Goal: Task Accomplishment & Management: Manage account settings

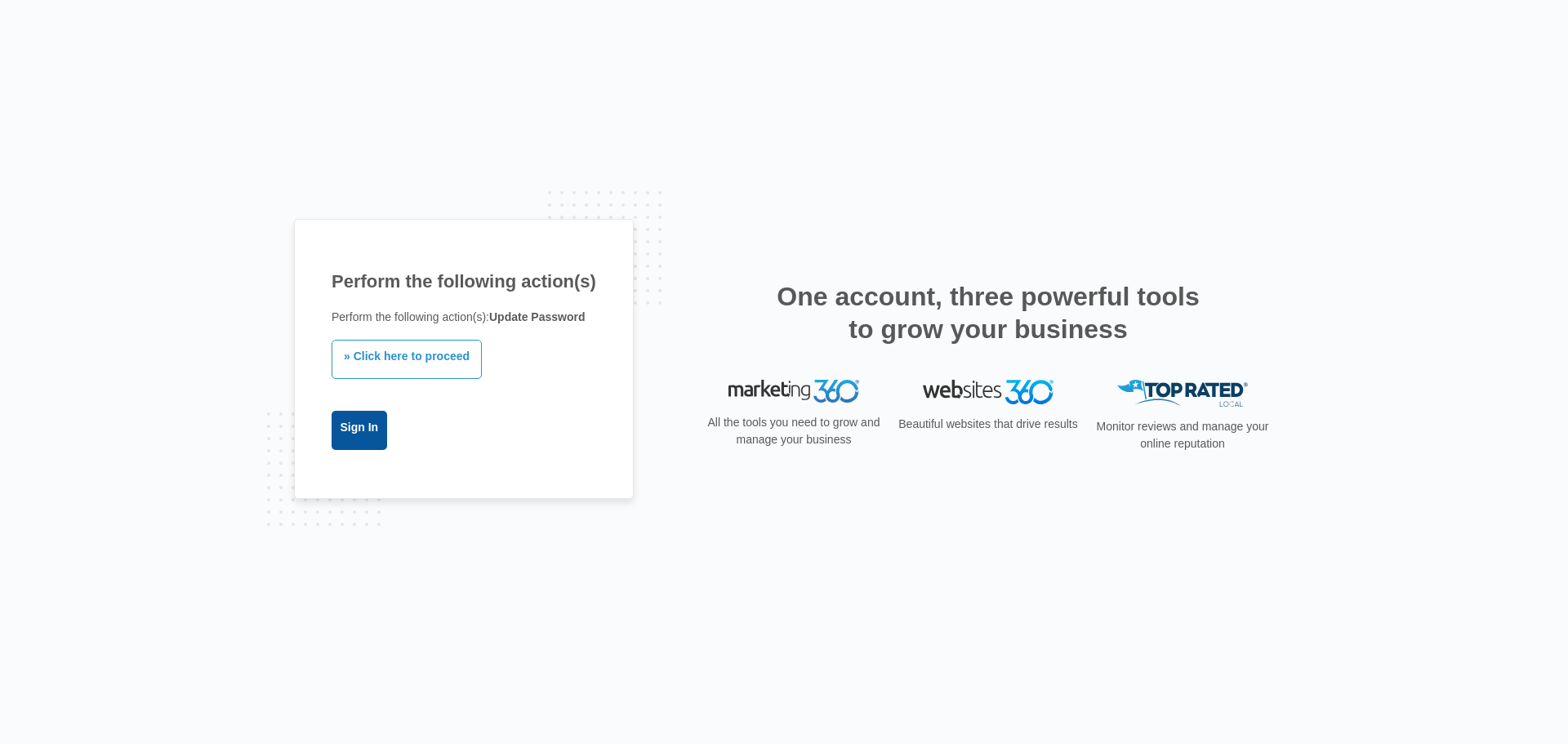
click at [376, 431] on link "Sign In" at bounding box center [359, 430] width 56 height 39
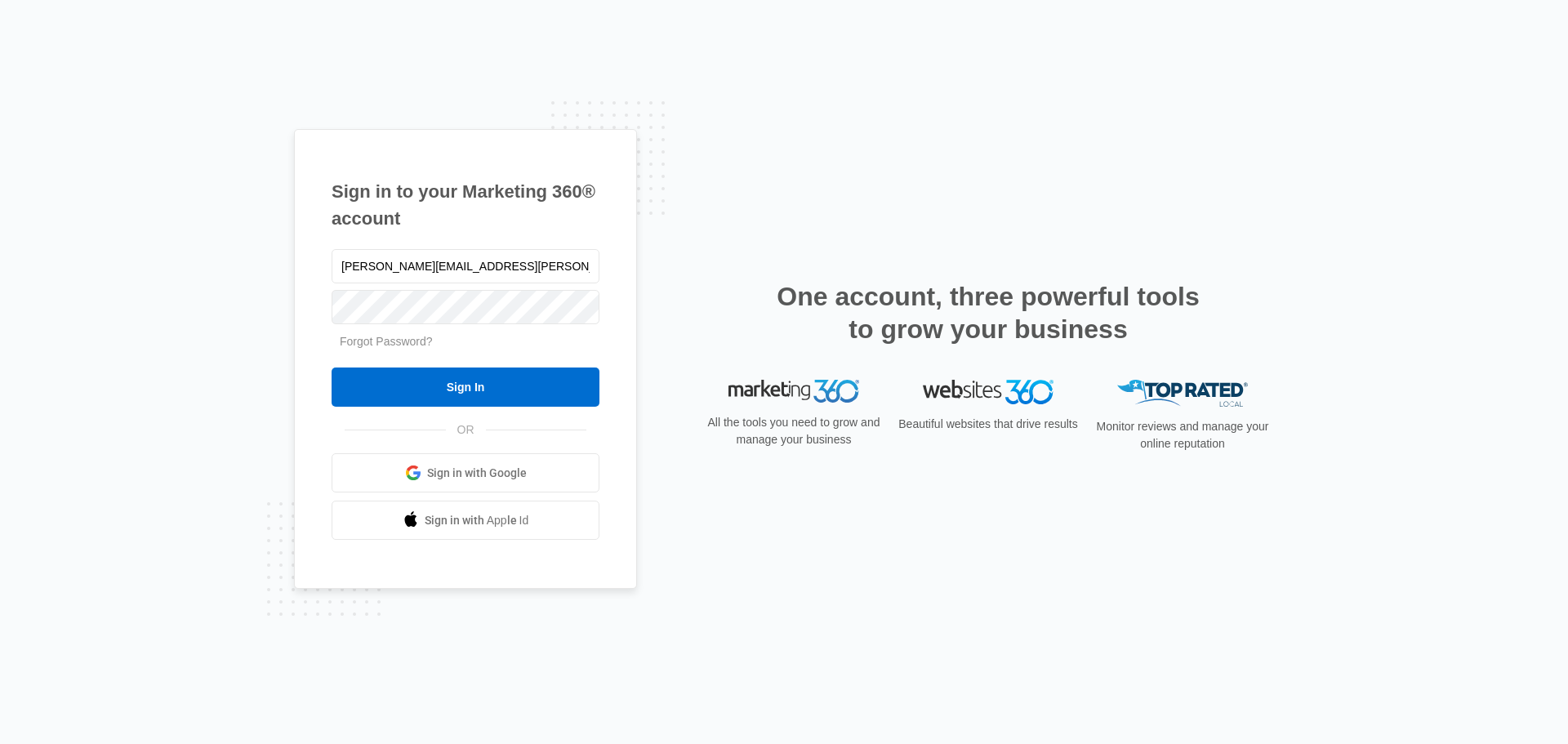
type input "[PERSON_NAME][EMAIL_ADDRESS][PERSON_NAME][DOMAIN_NAME]"
click at [508, 367] on form "[PERSON_NAME][EMAIL_ADDRESS][PERSON_NAME][DOMAIN_NAME] Forgot Password? Sign In" at bounding box center [465, 326] width 268 height 162
click at [515, 387] on input "Sign In" at bounding box center [465, 387] width 268 height 39
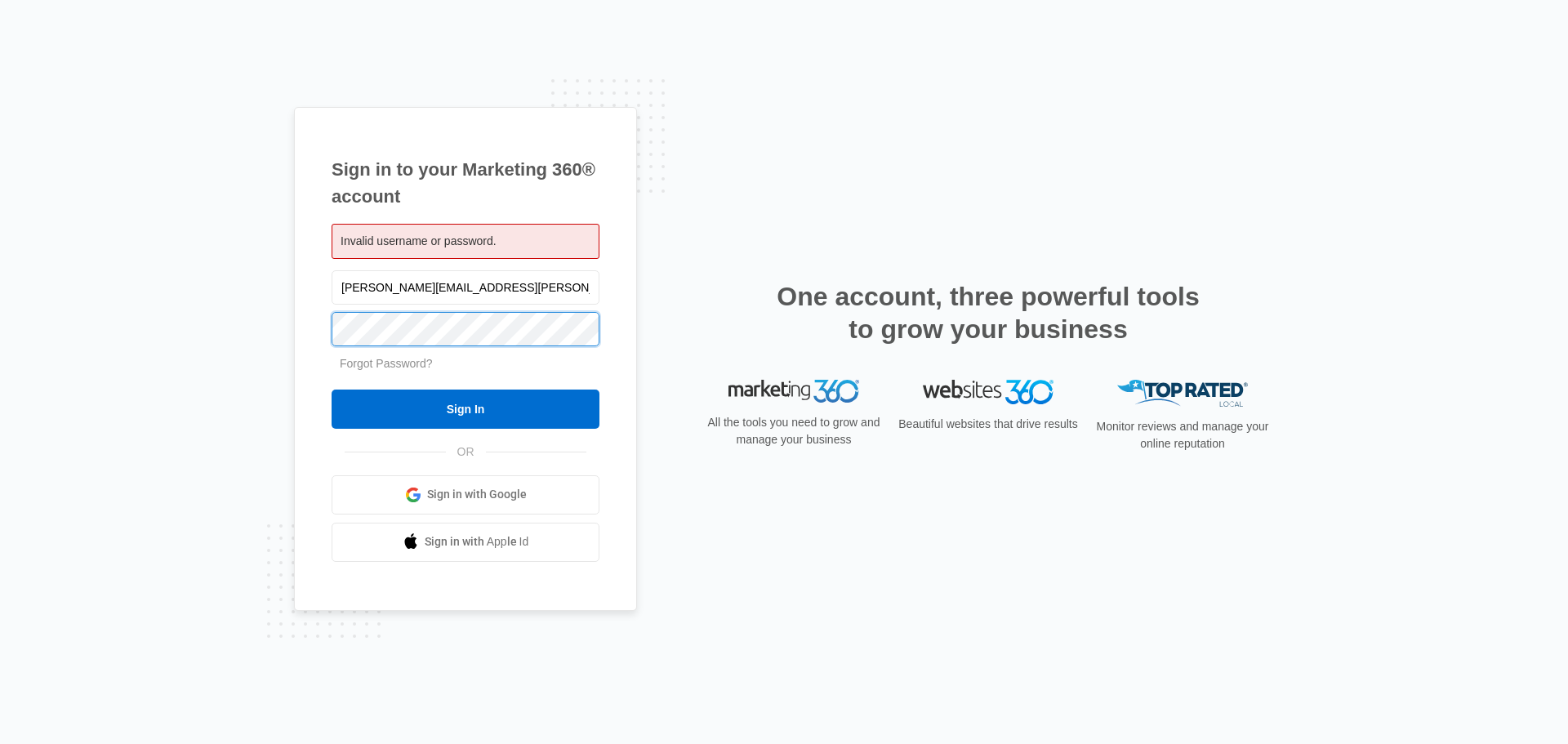
click at [332, 389] on input "Sign In" at bounding box center [465, 409] width 268 height 39
click at [434, 291] on input "pamela.calix@na-global.com" at bounding box center [465, 288] width 268 height 35
type input "pamela.calix@naglobal.com"
click at [332, 389] on input "Sign In" at bounding box center [465, 409] width 268 height 39
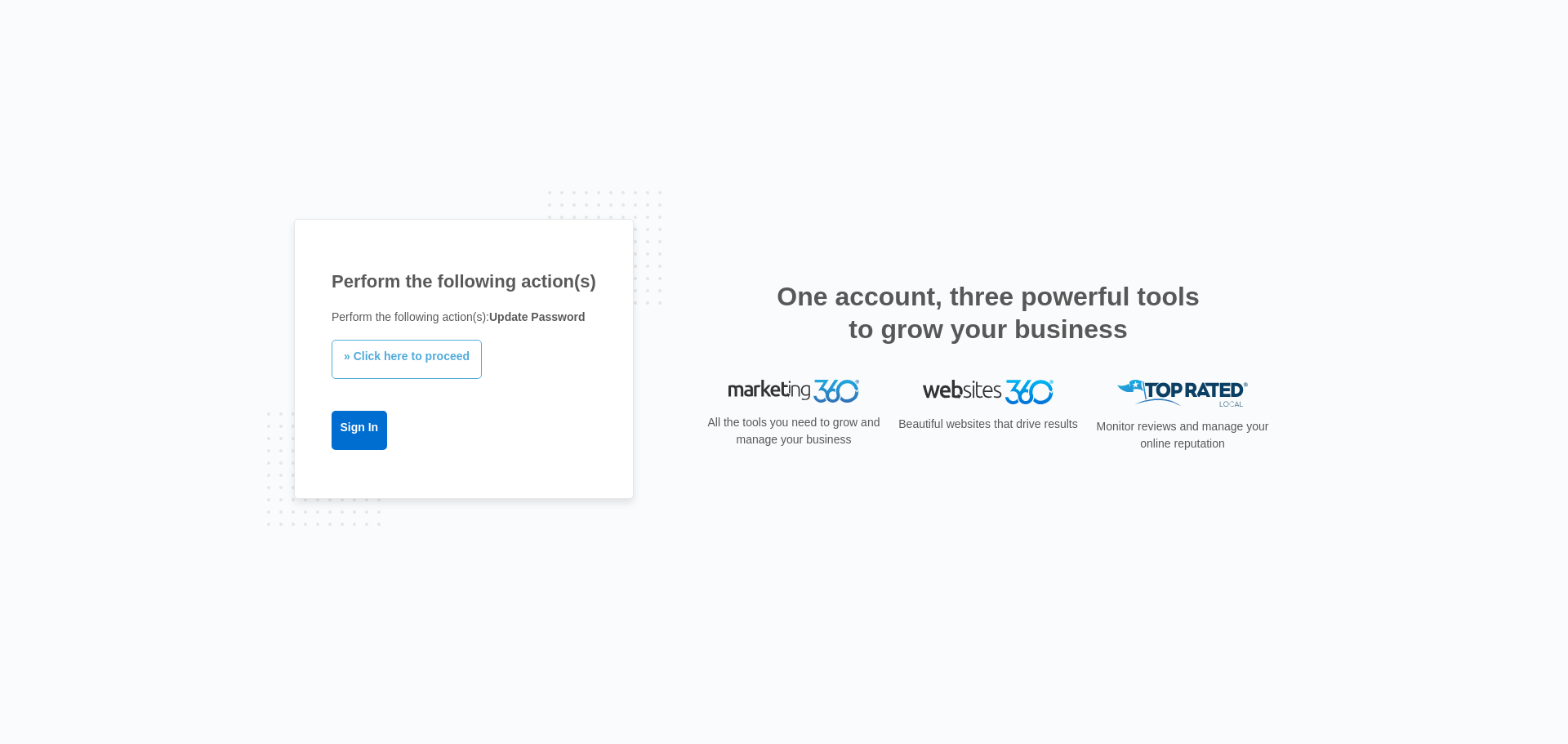
click at [461, 369] on link "» Click here to proceed" at bounding box center [407, 359] width 150 height 39
click at [330, 416] on div "Perform the following action(s) Perform the following action(s): Update Passwor…" at bounding box center [464, 358] width 340 height 280
click at [337, 420] on link "Sign In" at bounding box center [359, 430] width 56 height 39
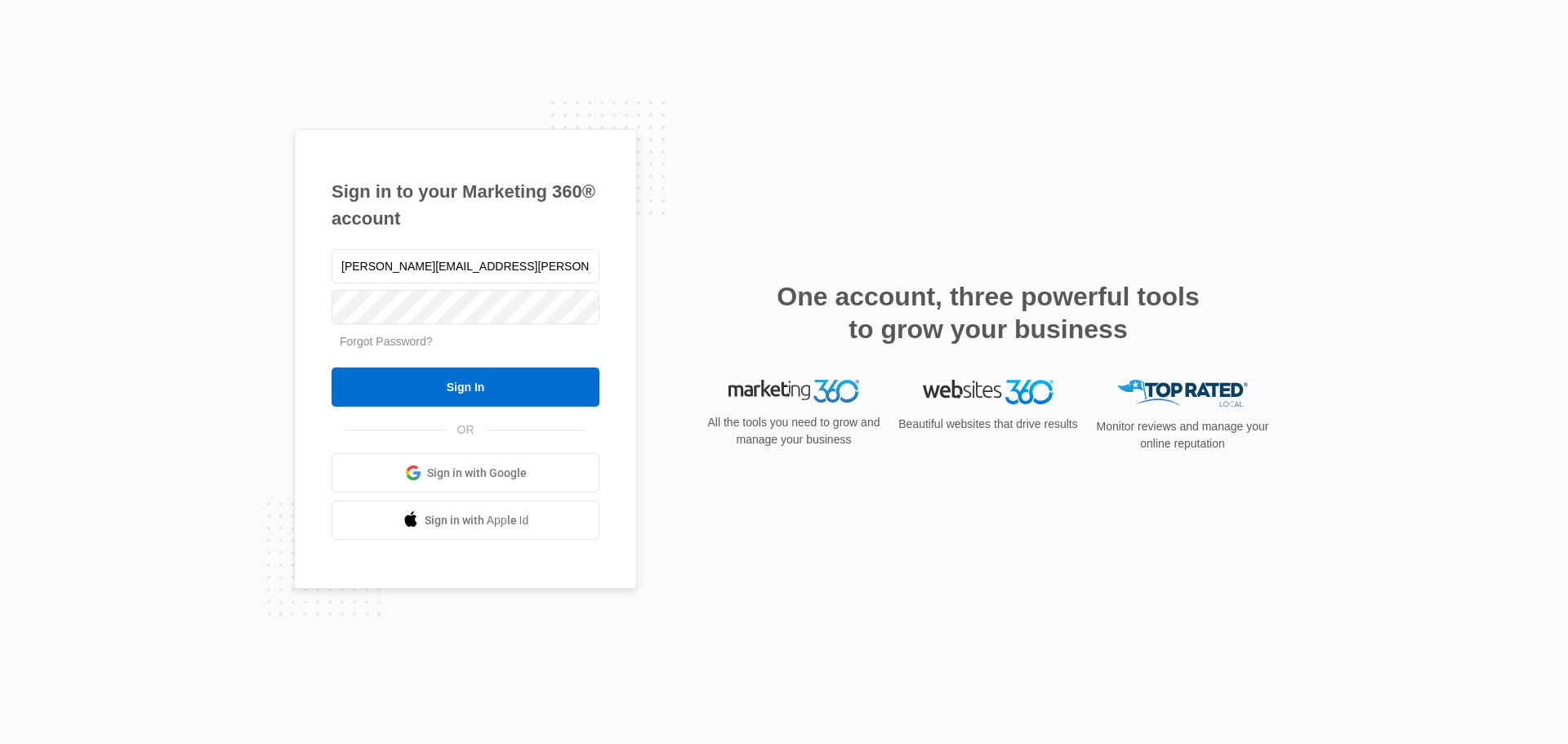
type input "[PERSON_NAME][EMAIL_ADDRESS][PERSON_NAME][DOMAIN_NAME]"
click at [332, 367] on input "Sign In" at bounding box center [465, 387] width 268 height 39
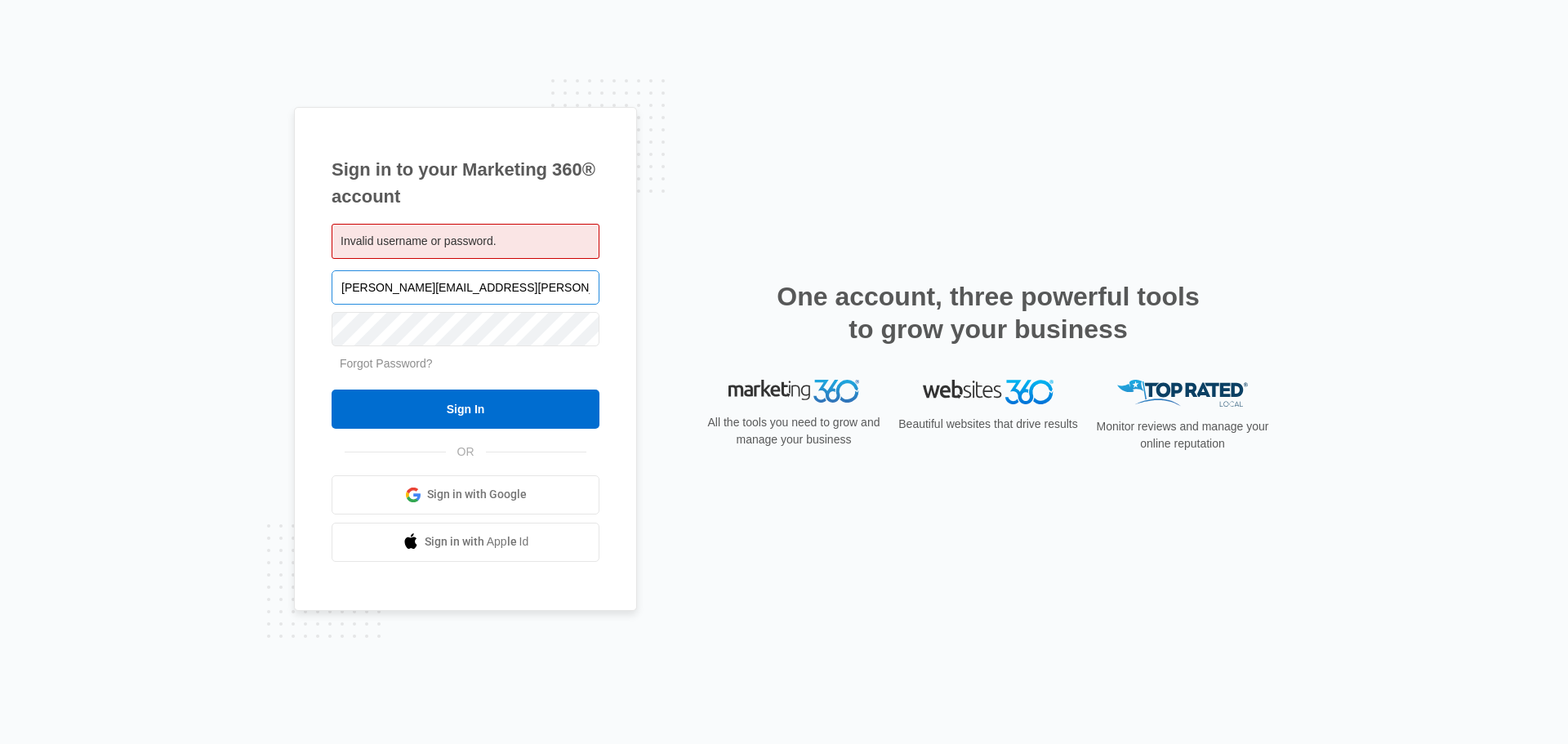
click at [426, 285] on input "pamela.calix@naglobal.com" at bounding box center [465, 288] width 268 height 35
click at [430, 289] on input "pamela.calix@naglobal.com" at bounding box center [465, 288] width 268 height 35
type input "pamela.calix@na-global.com"
click at [332, 389] on input "Sign In" at bounding box center [465, 409] width 268 height 39
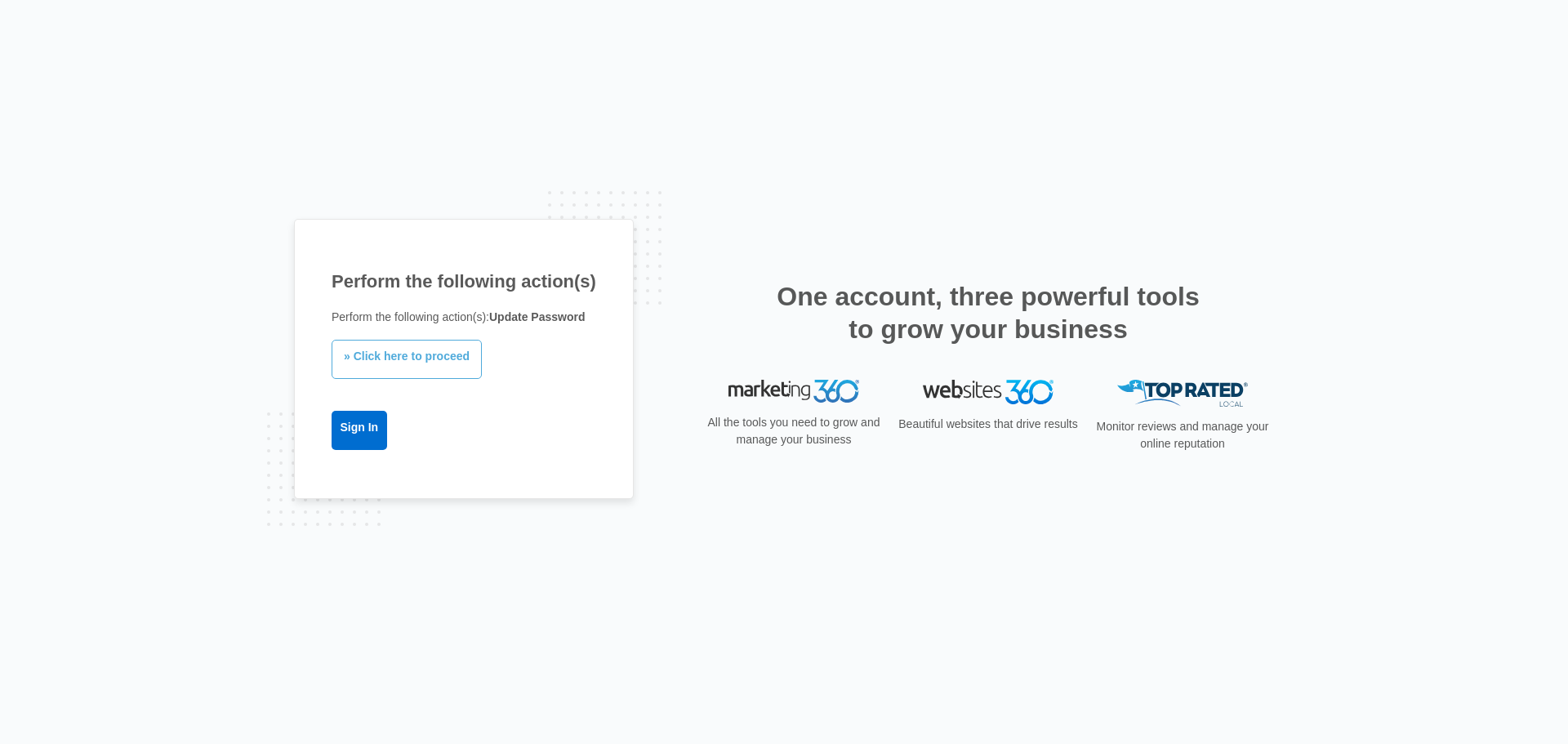
click at [450, 370] on link "» Click here to proceed" at bounding box center [407, 359] width 150 height 39
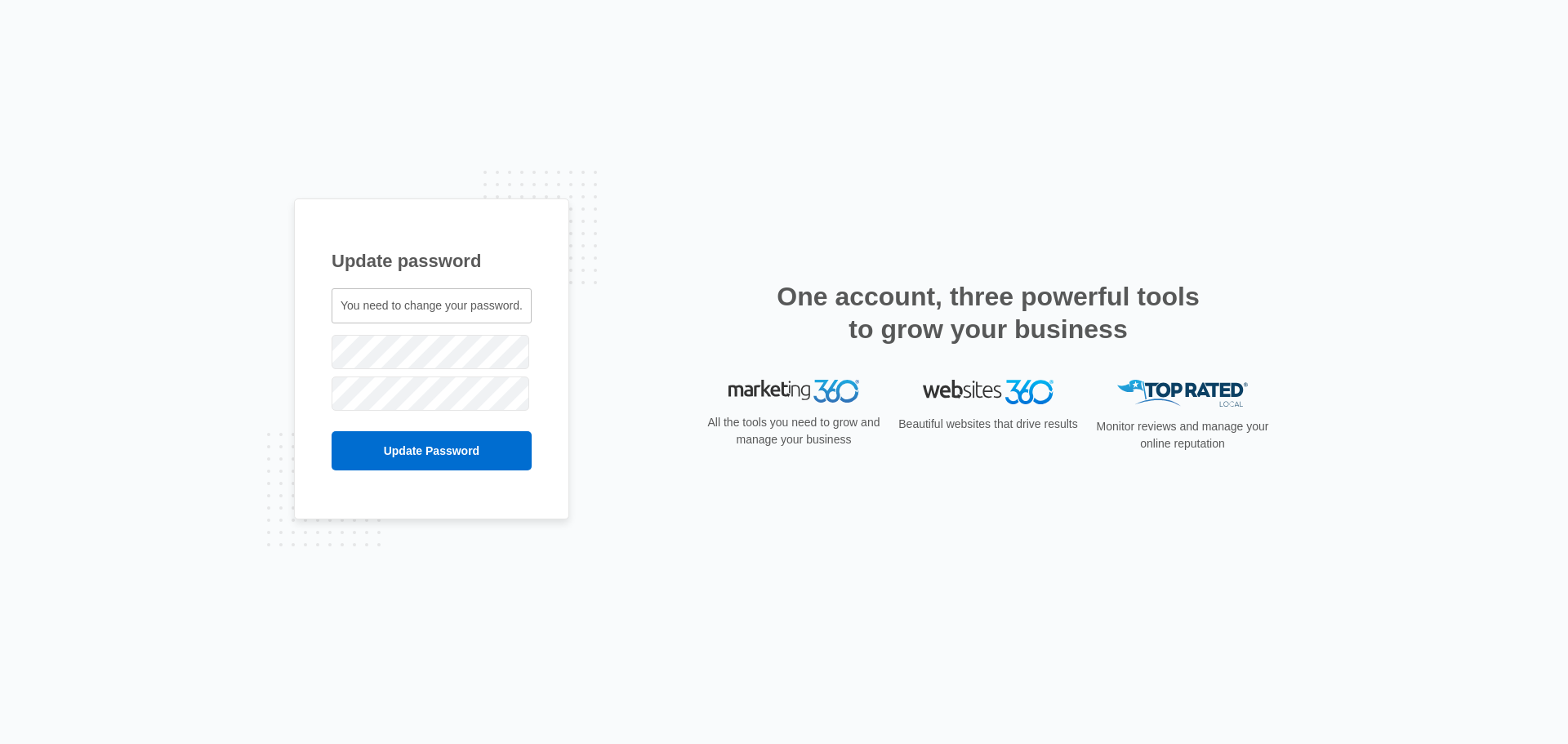
click at [480, 310] on span "You need to change your password." at bounding box center [432, 305] width 182 height 13
click at [462, 453] on input "Update Password" at bounding box center [432, 451] width 200 height 39
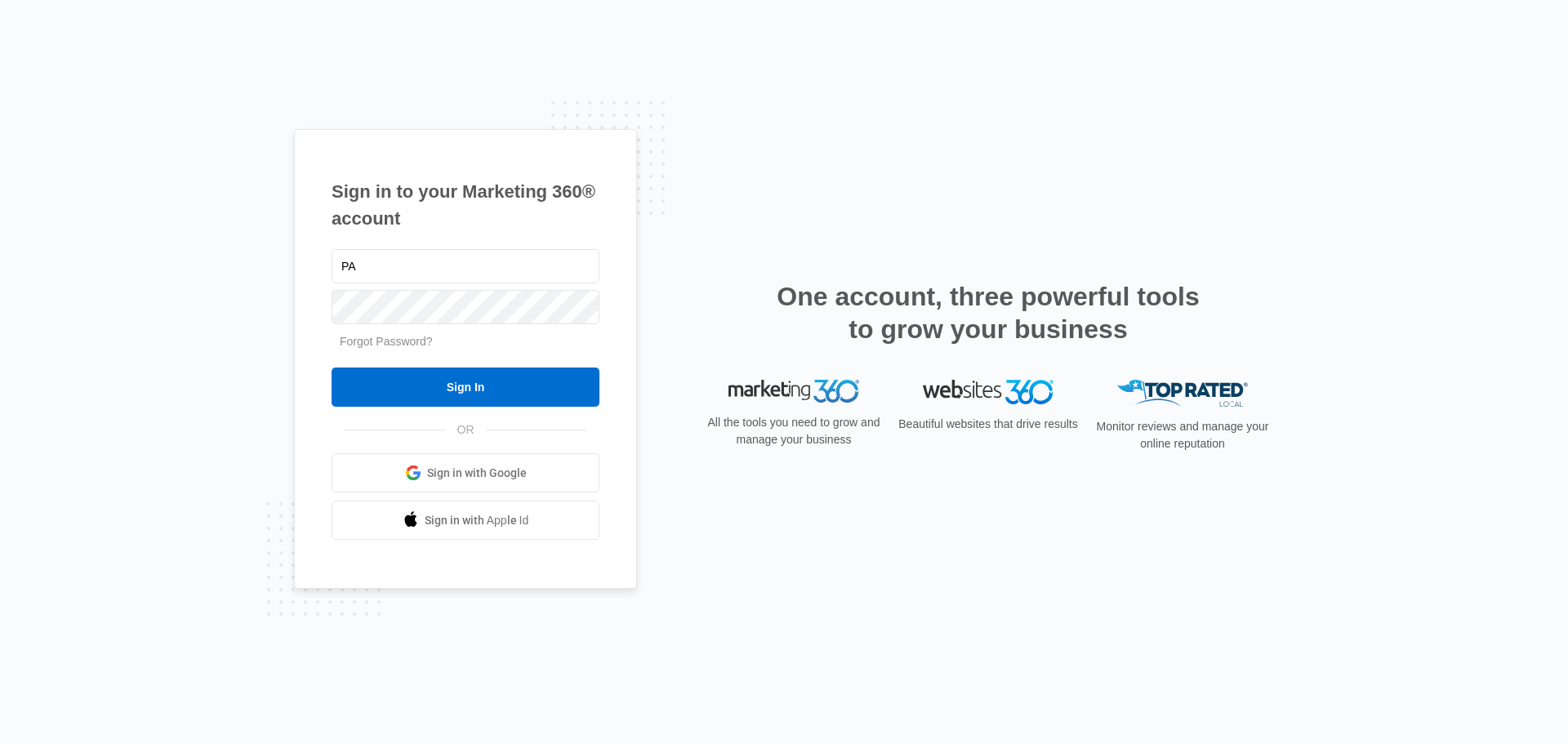
type input "P"
type input "p"
type input "pamela.calix@naglobal.com"
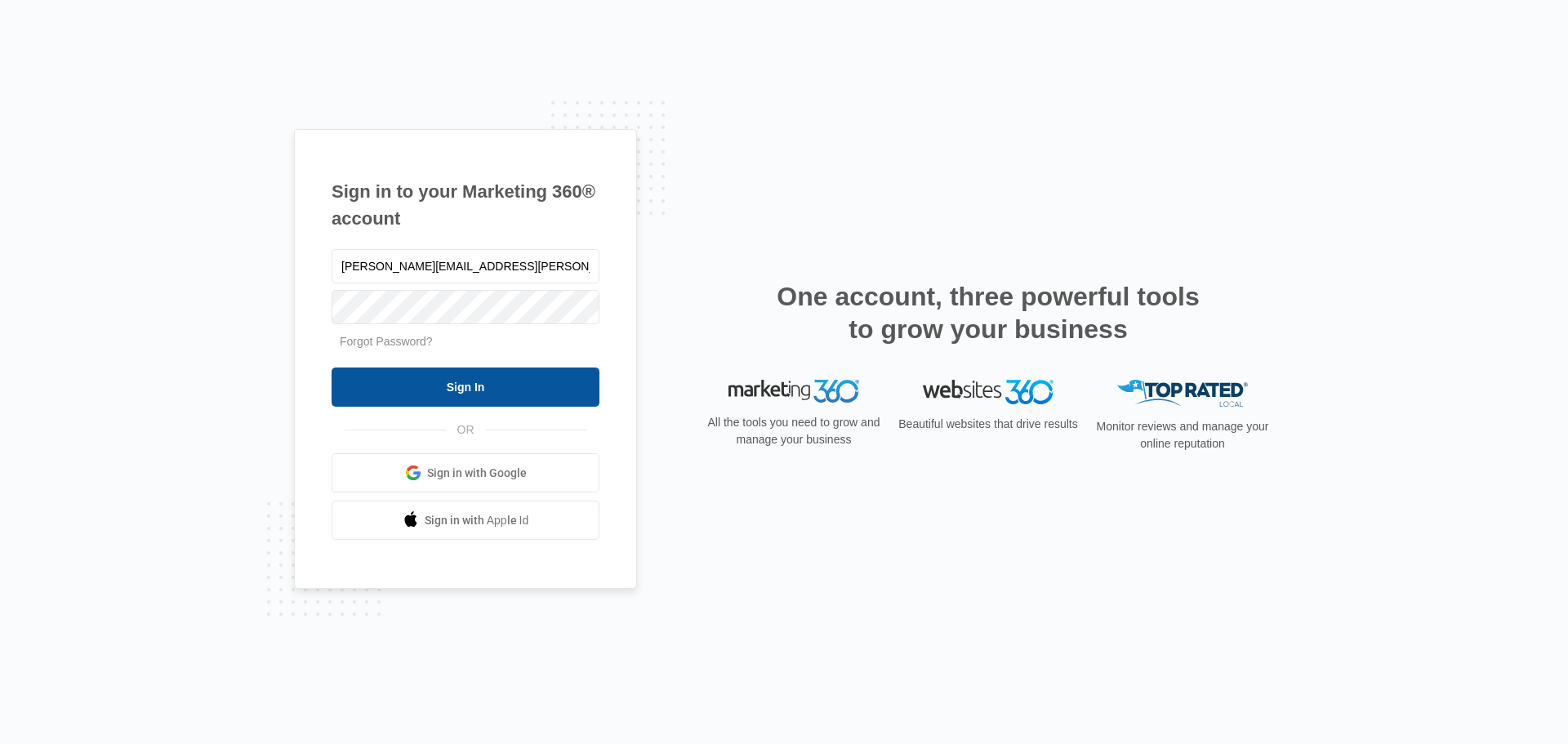
click at [491, 395] on input "Sign In" at bounding box center [465, 387] width 268 height 39
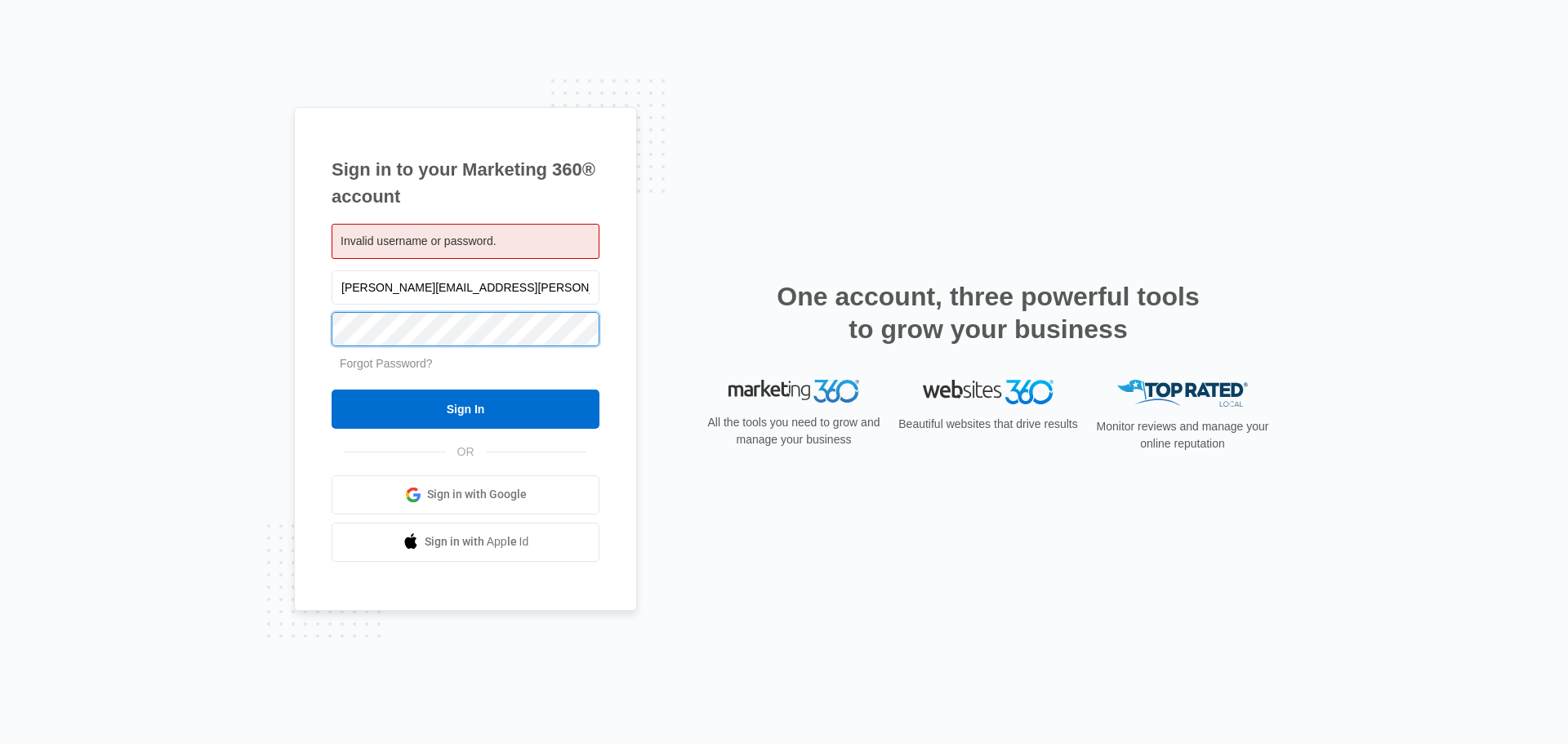
click at [332, 389] on input "Sign In" at bounding box center [465, 409] width 268 height 39
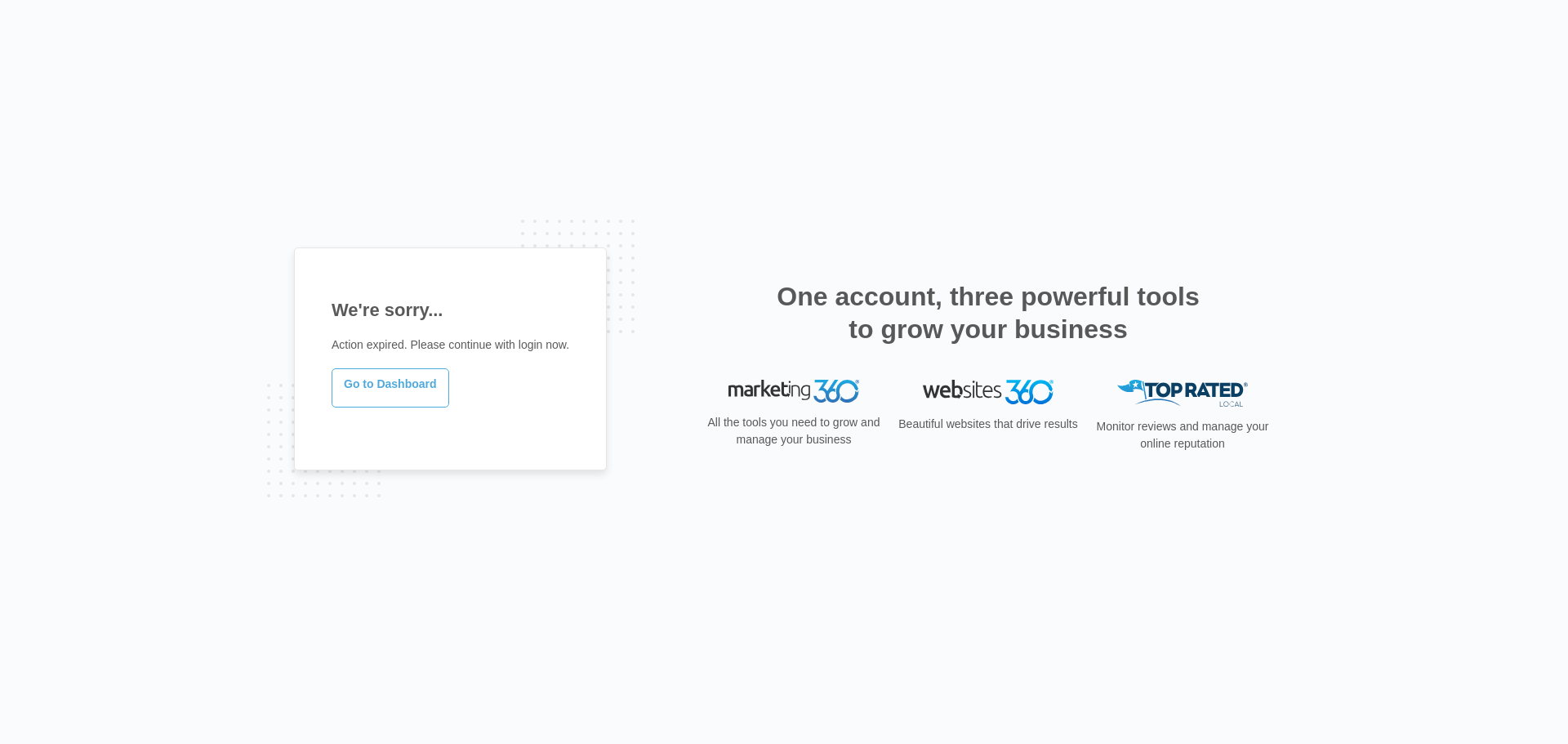
click at [386, 384] on link "Go to Dashboard" at bounding box center [390, 388] width 118 height 39
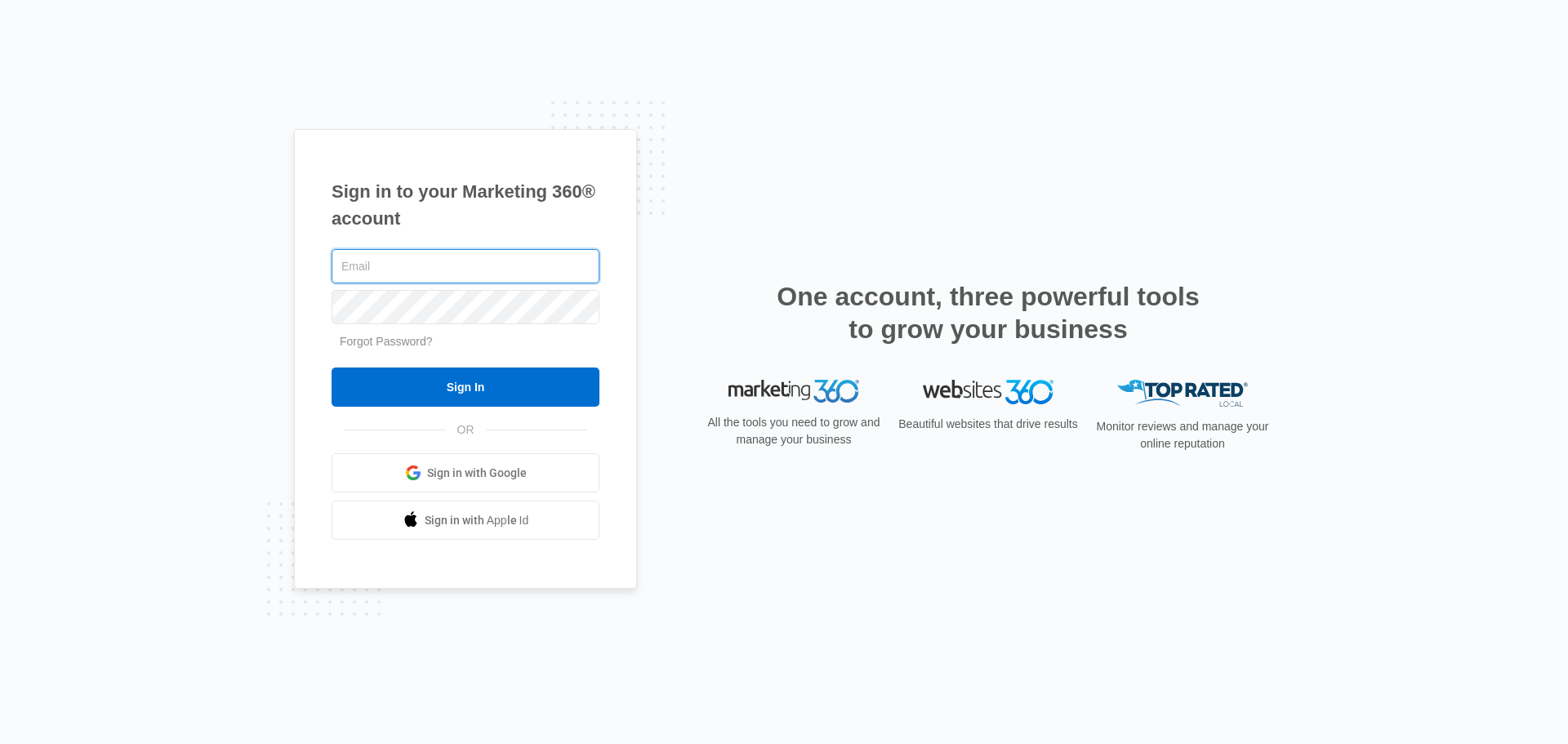
click at [450, 274] on input "text" at bounding box center [465, 266] width 268 height 35
type input "P"
type input "[PERSON_NAME][EMAIL_ADDRESS][PERSON_NAME][DOMAIN_NAME]"
click at [332, 367] on input "Sign In" at bounding box center [465, 387] width 268 height 39
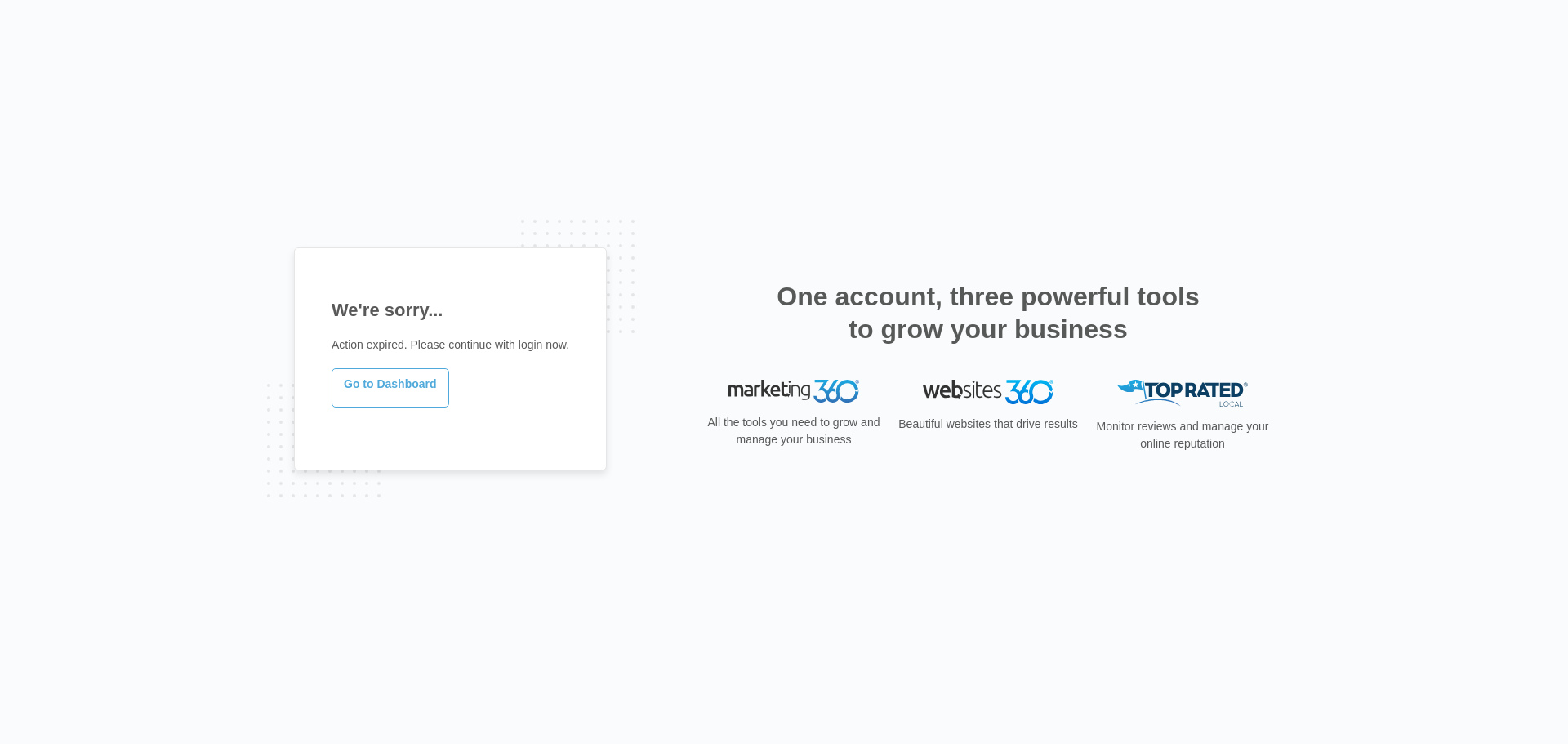
click at [430, 398] on link "Go to Dashboard" at bounding box center [390, 388] width 118 height 39
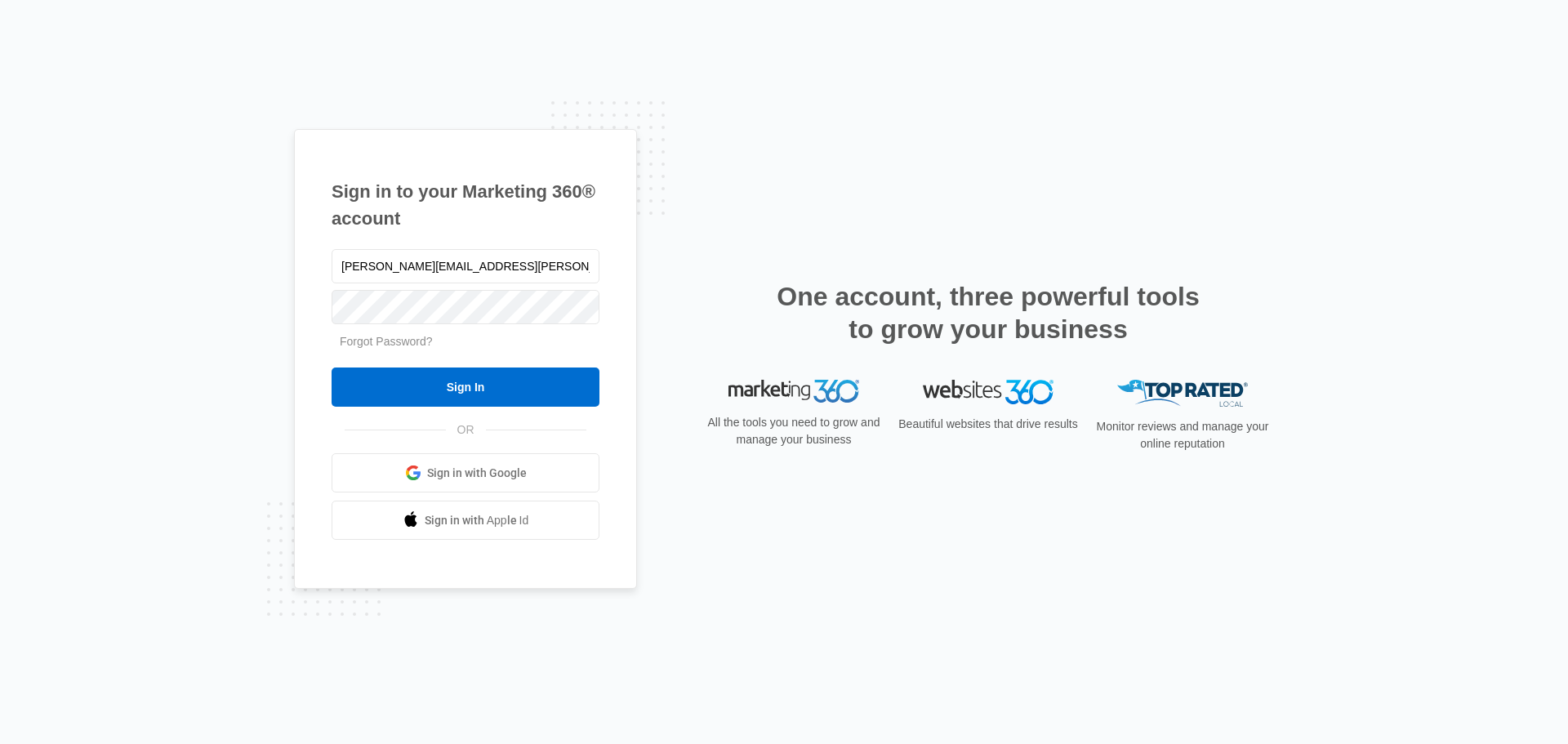
type input "[PERSON_NAME][EMAIL_ADDRESS][PERSON_NAME][DOMAIN_NAME]"
click at [332, 367] on input "Sign In" at bounding box center [465, 387] width 268 height 39
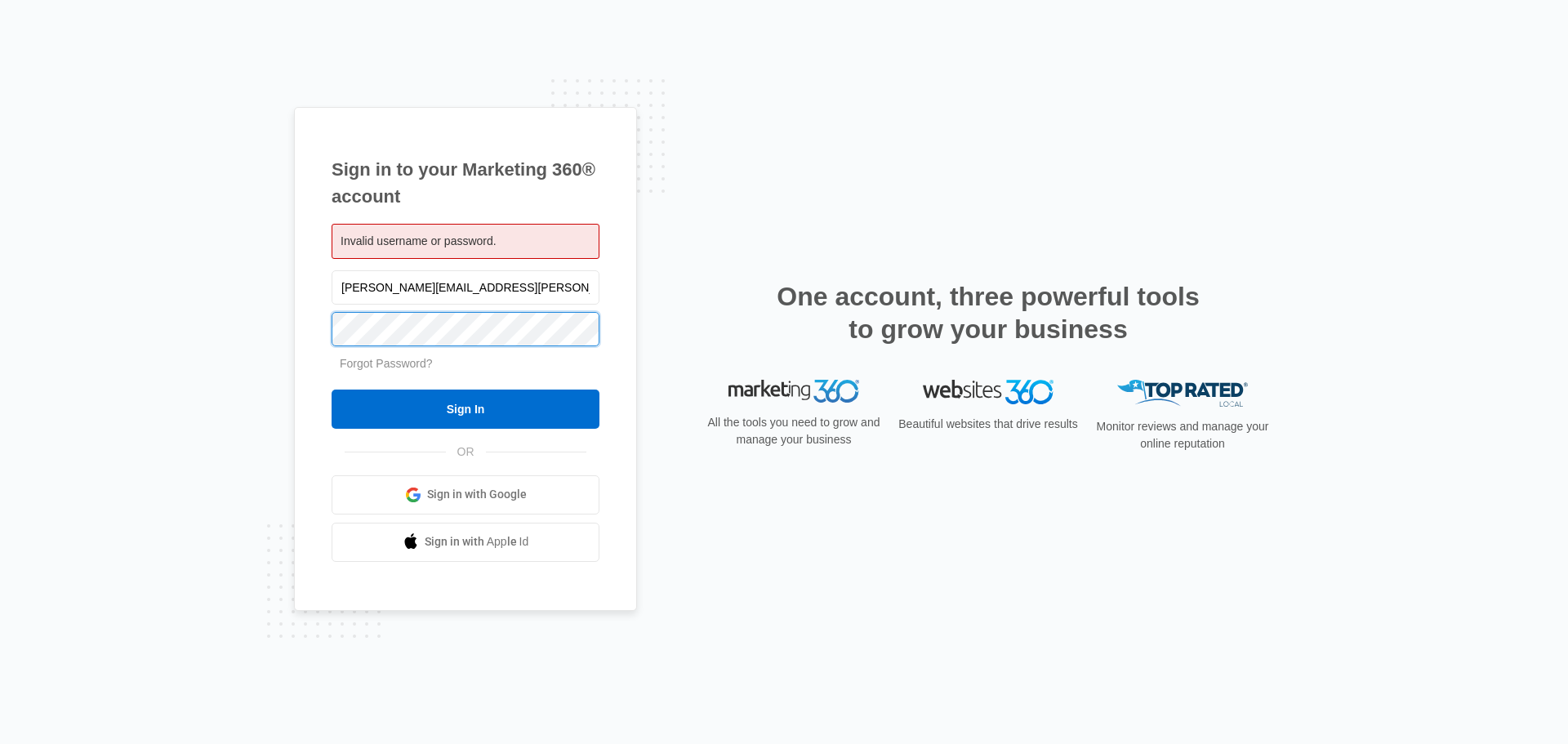
click at [332, 389] on input "Sign In" at bounding box center [465, 409] width 268 height 39
